Goal: Navigation & Orientation: Find specific page/section

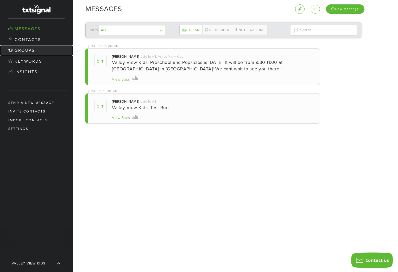
click at [37, 50] on link "Groups" at bounding box center [36, 50] width 73 height 11
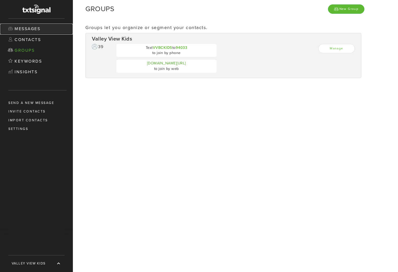
click at [35, 30] on link "Messages" at bounding box center [36, 29] width 73 height 11
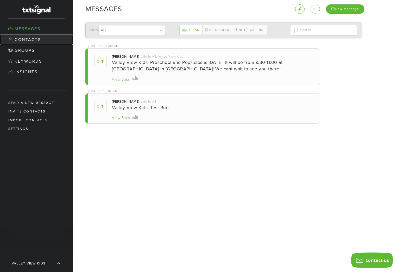
click at [37, 37] on link "Contacts" at bounding box center [36, 40] width 73 height 11
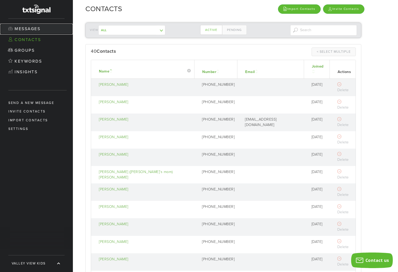
click at [38, 31] on link "Messages" at bounding box center [36, 29] width 73 height 11
